Goal: Information Seeking & Learning: Check status

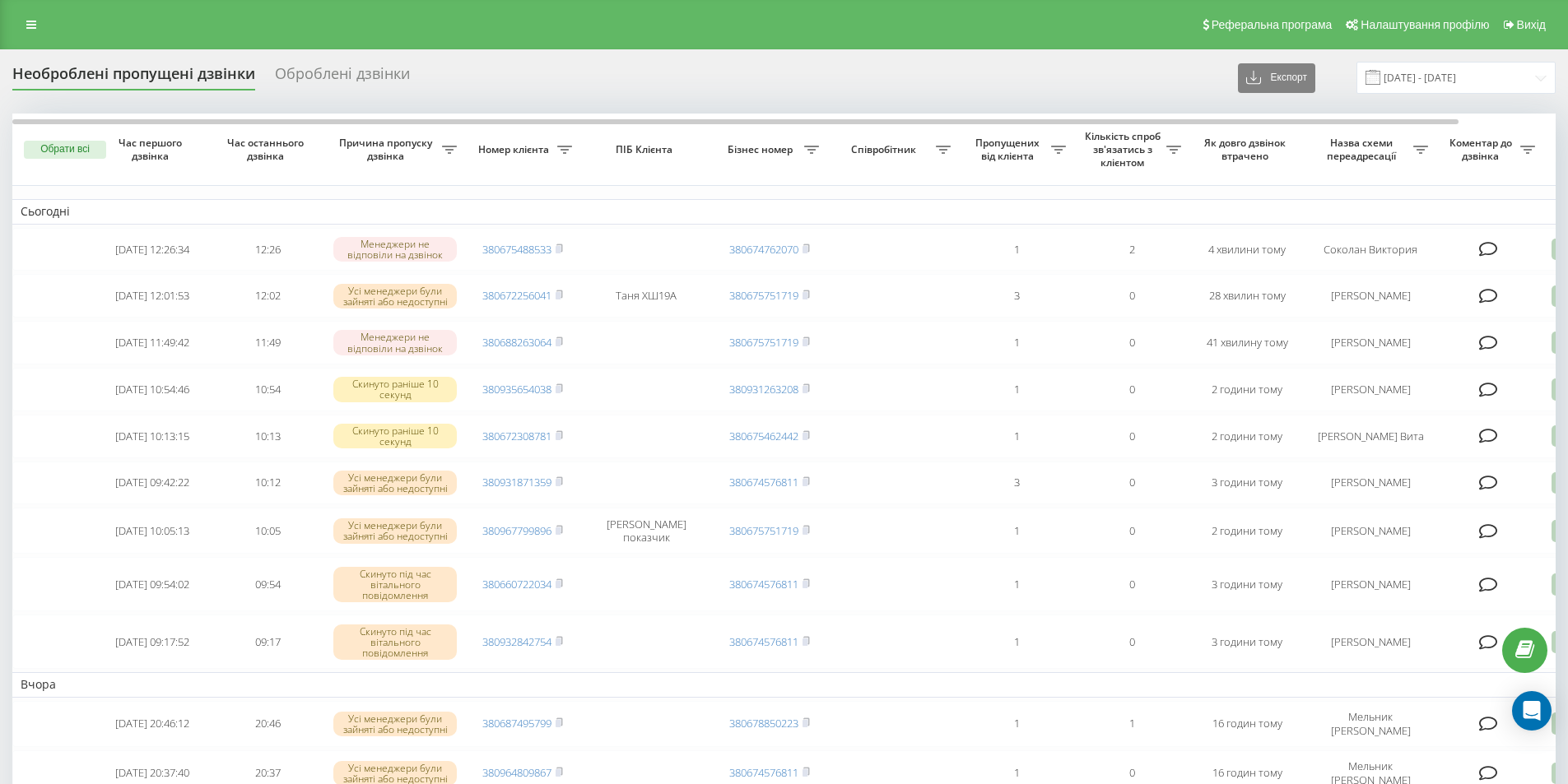
drag, startPoint x: 860, startPoint y: 79, endPoint x: 831, endPoint y: 87, distance: 30.1
click at [831, 87] on div "Необроблені пропущені дзвінки Оброблені дзвінки Експорт .csv .xlsx 19.07.2025 -…" at bounding box center [784, 78] width 1543 height 32
click at [36, 19] on icon at bounding box center [31, 24] width 10 height 12
click at [33, 29] on icon at bounding box center [31, 24] width 10 height 12
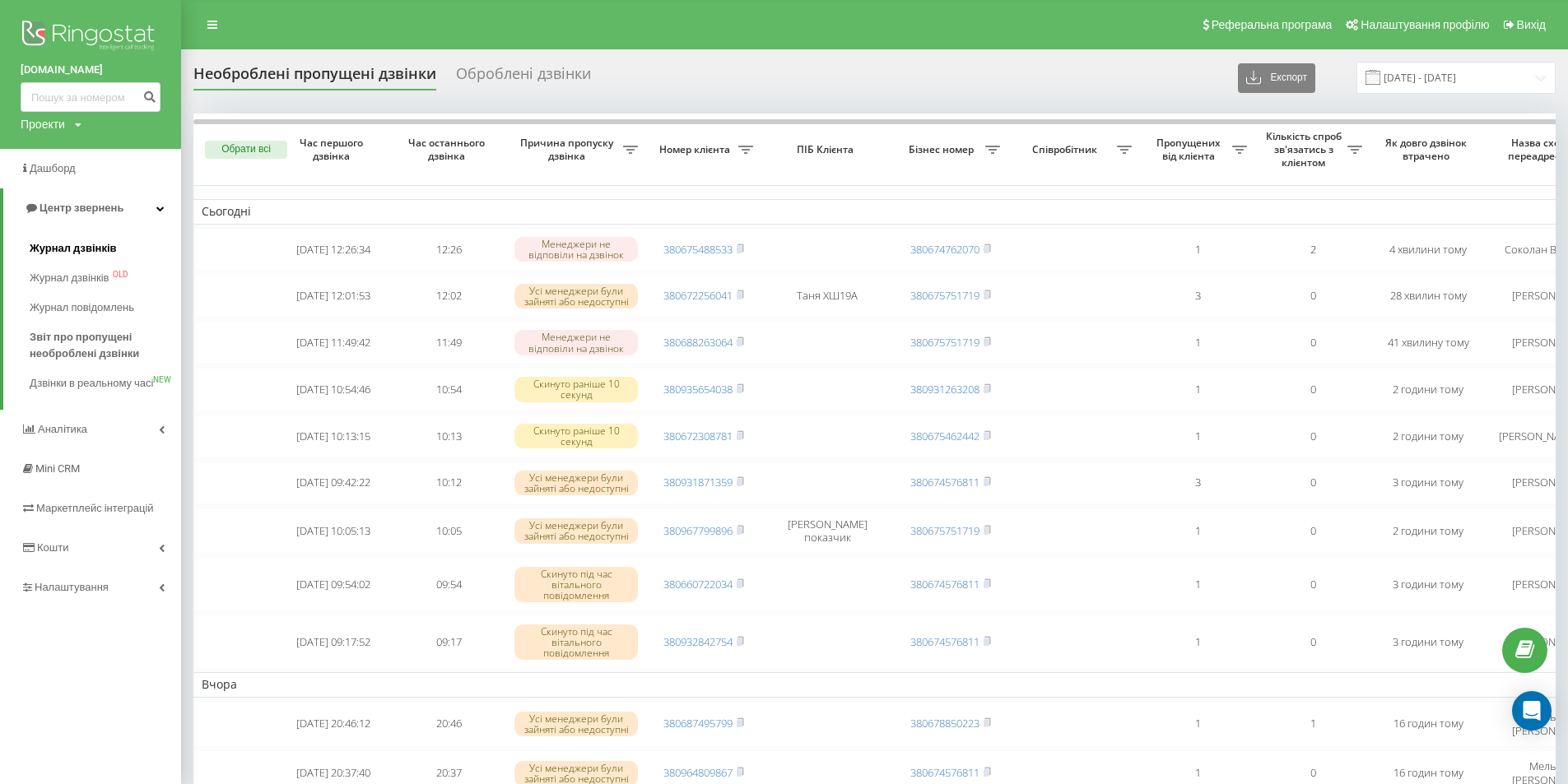
click at [49, 241] on span "Журнал дзвінків" at bounding box center [73, 248] width 87 height 16
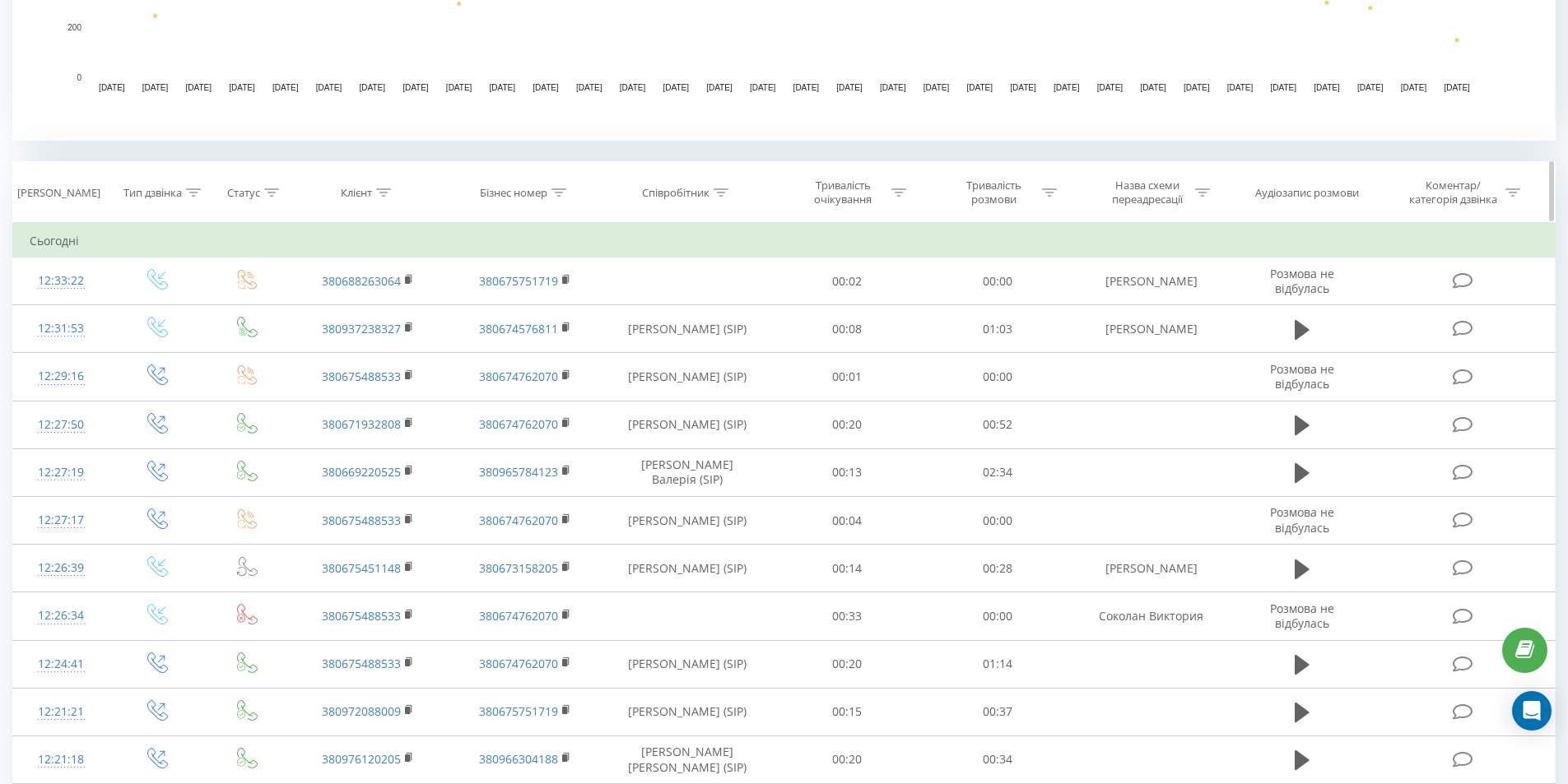
scroll to position [685, 0]
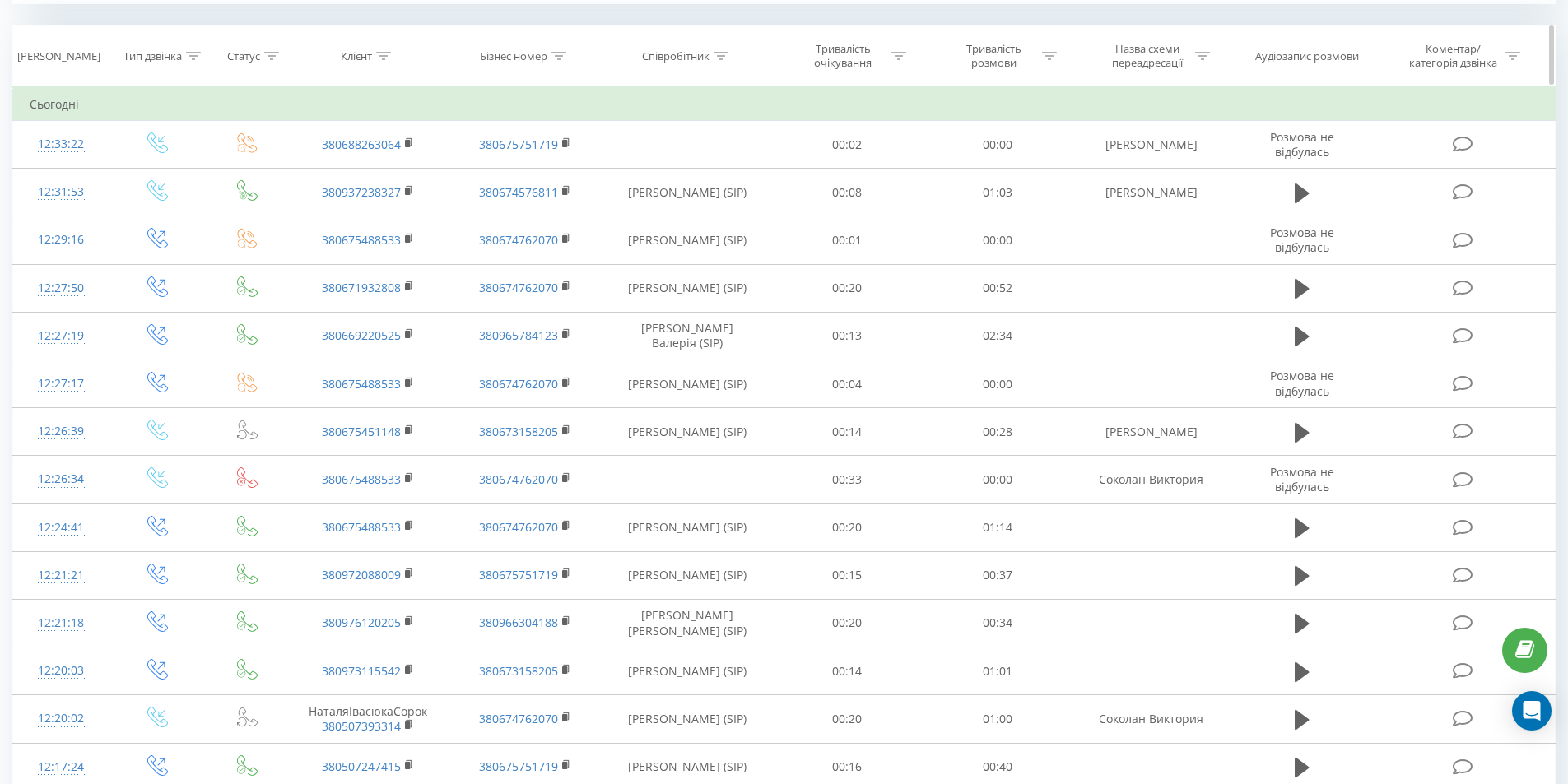
click at [720, 50] on div at bounding box center [721, 56] width 15 height 14
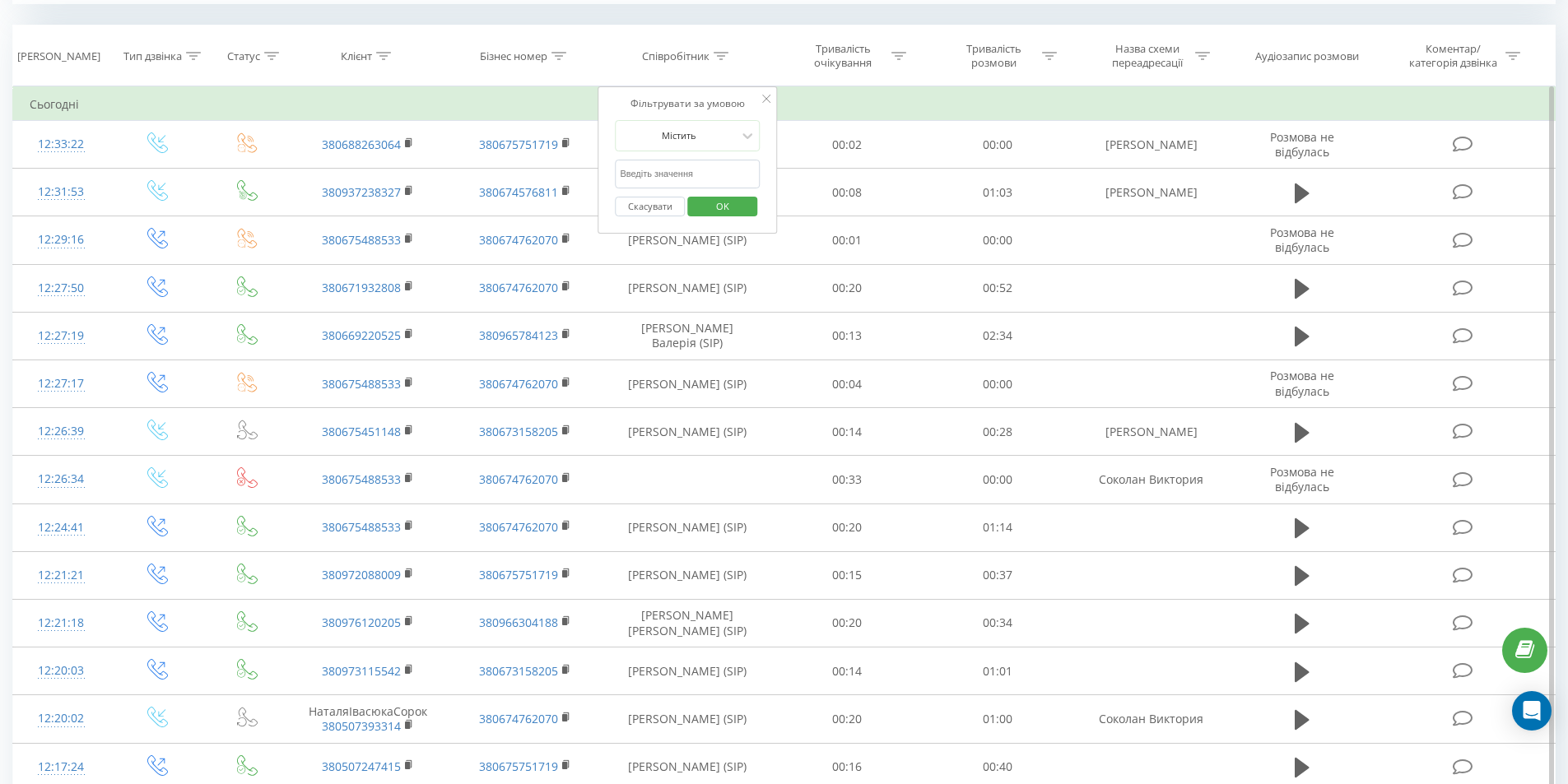
click at [670, 172] on input "text" at bounding box center [686, 174] width 145 height 29
type input "соколан"
click button "OK" at bounding box center [722, 207] width 70 height 20
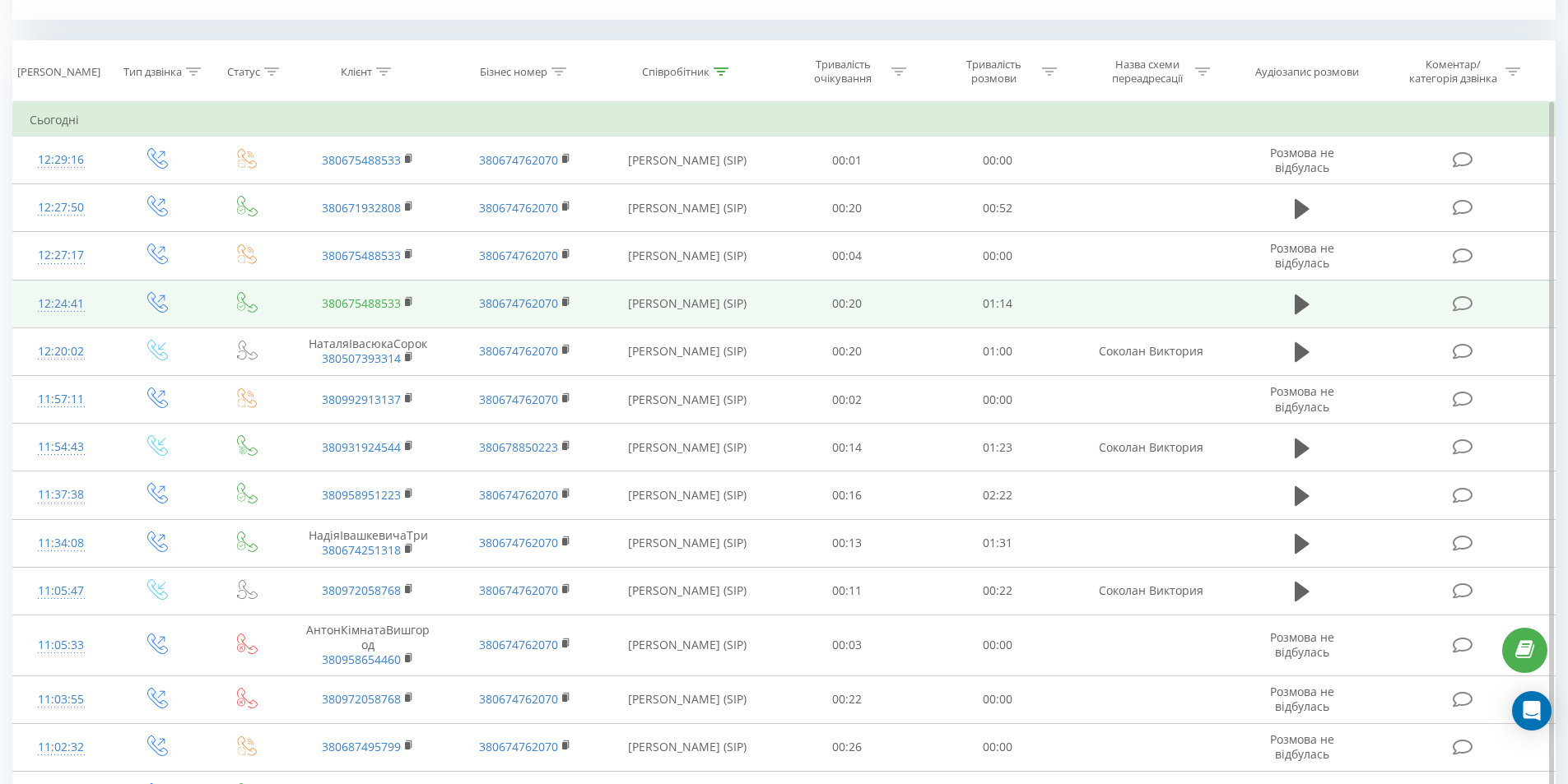
scroll to position [642, 0]
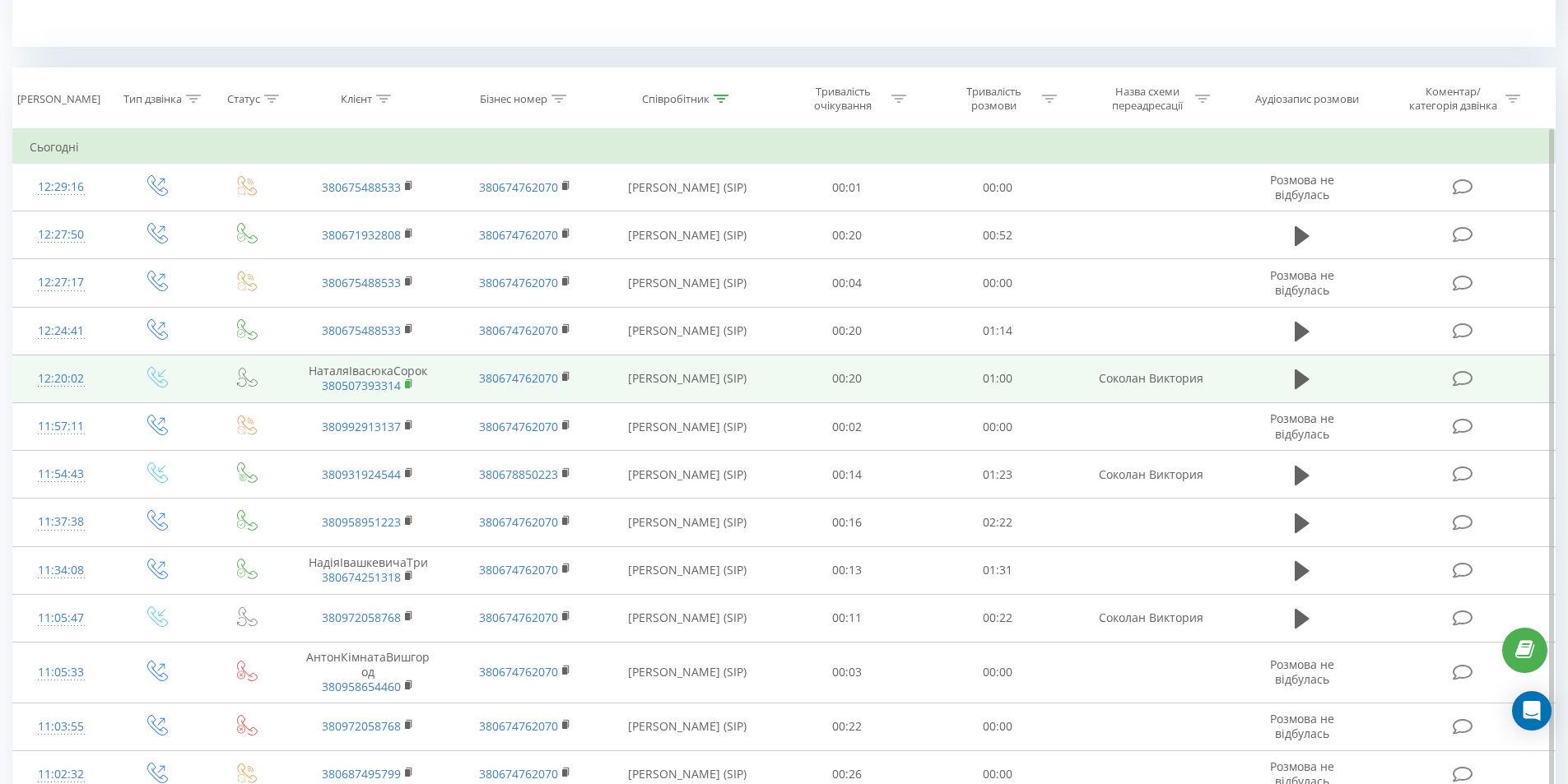
click at [407, 383] on rect at bounding box center [407, 384] width 5 height 8
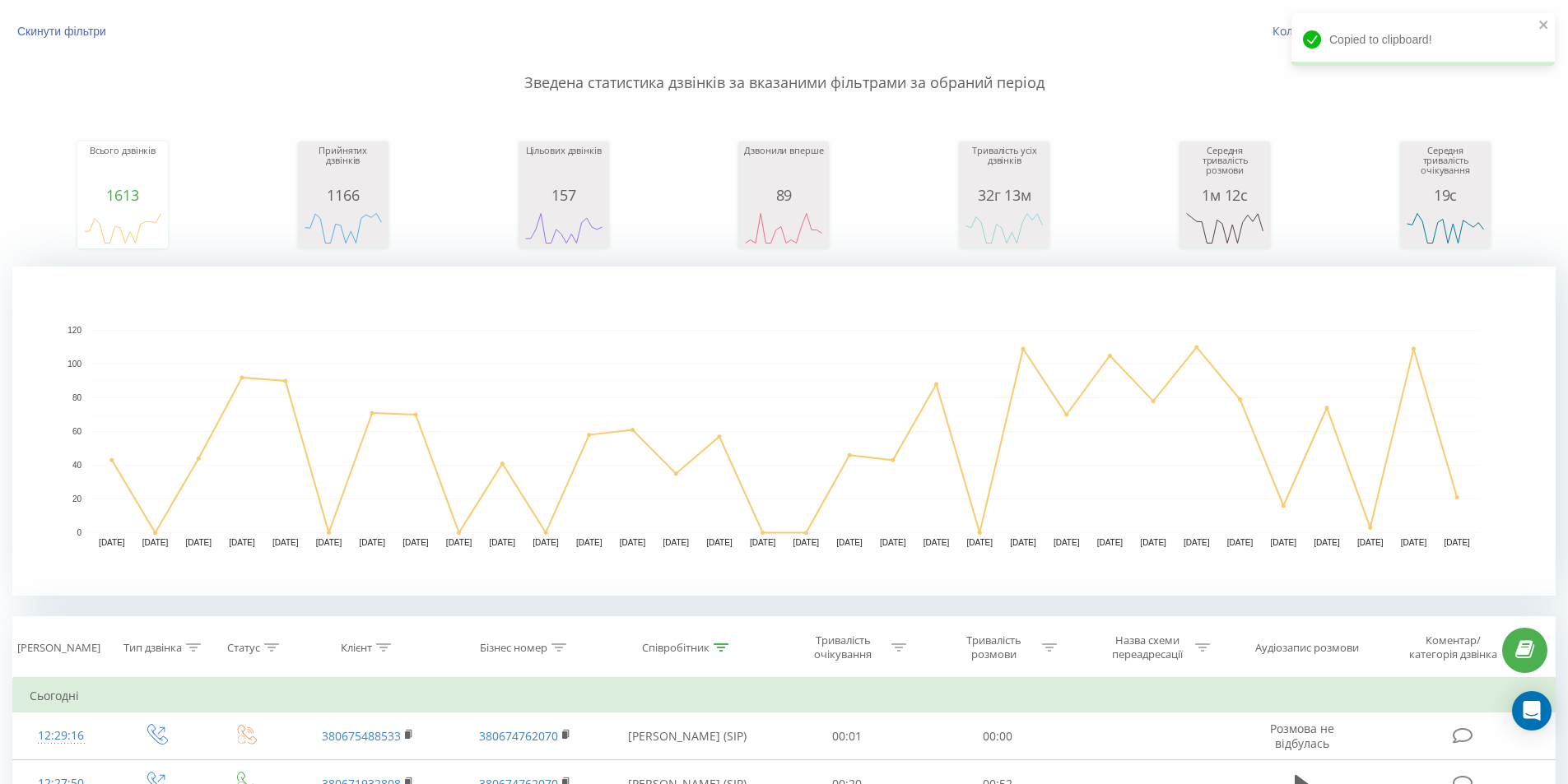
scroll to position [0, 0]
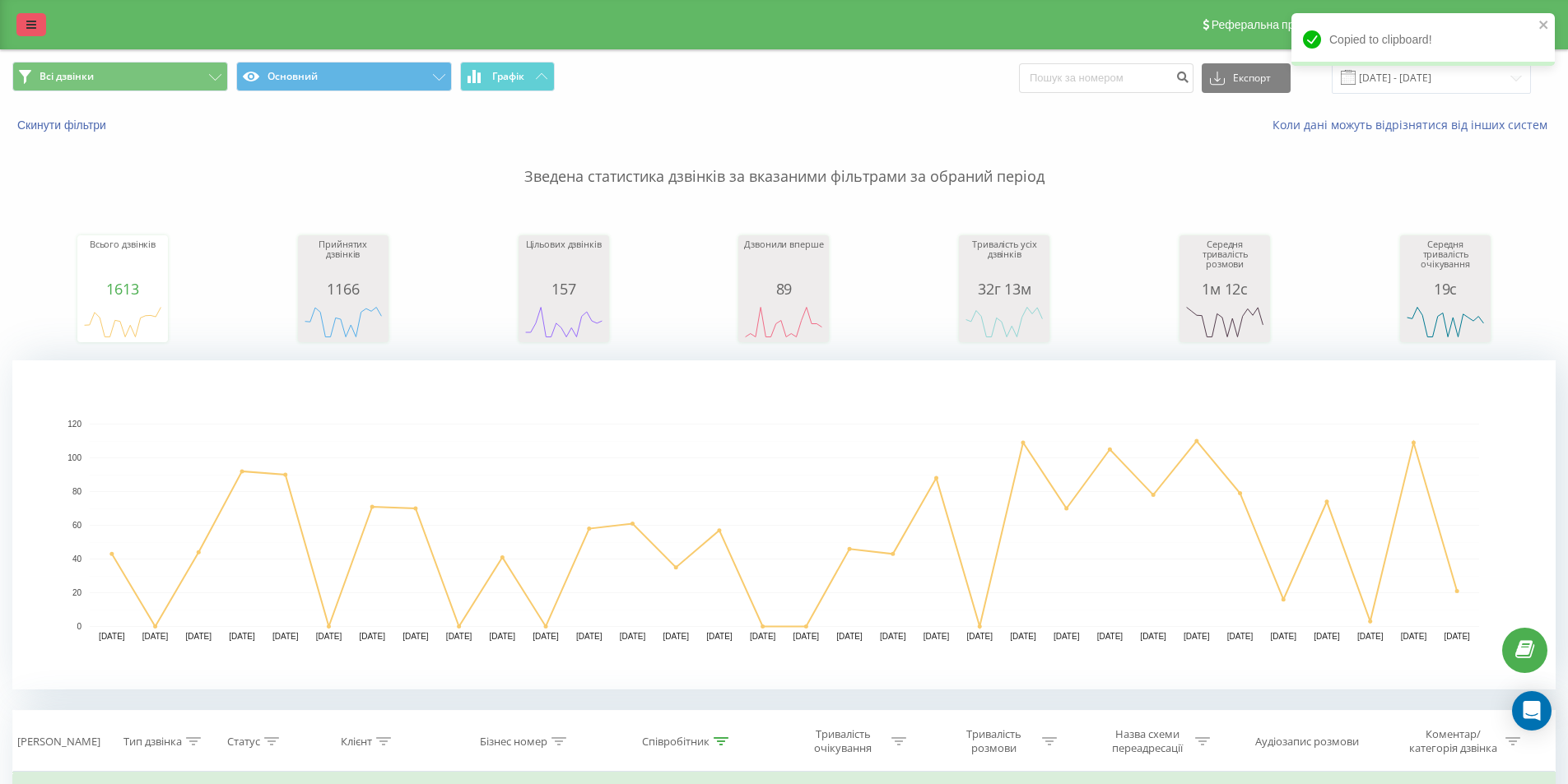
click at [31, 26] on icon at bounding box center [31, 24] width 10 height 12
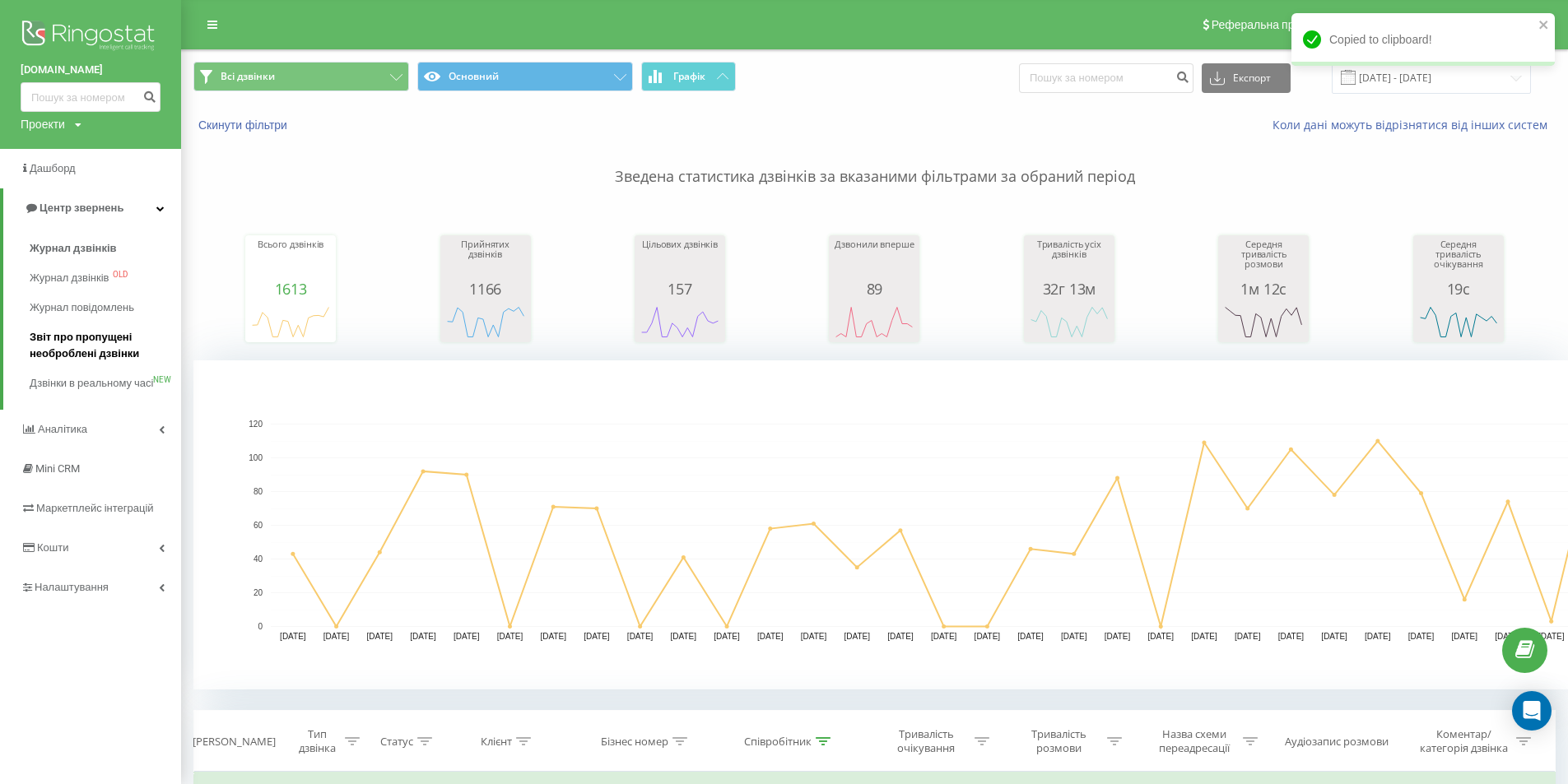
click at [72, 342] on span "Звіт про пропущені необроблені дзвінки" at bounding box center [101, 345] width 143 height 33
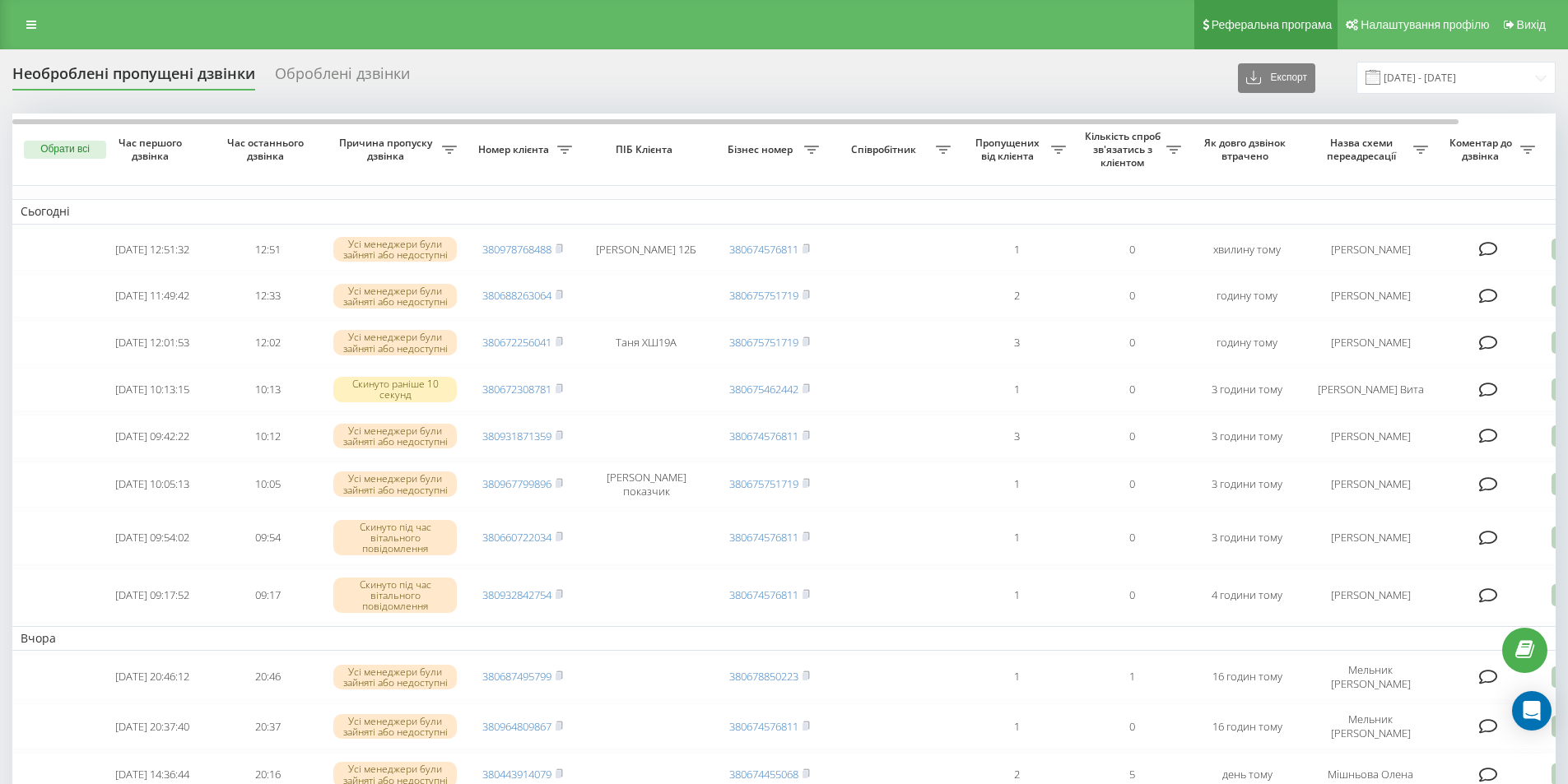
click at [1319, 14] on link "Реферальна програма" at bounding box center [1266, 24] width 144 height 49
